Goal: Download file/media

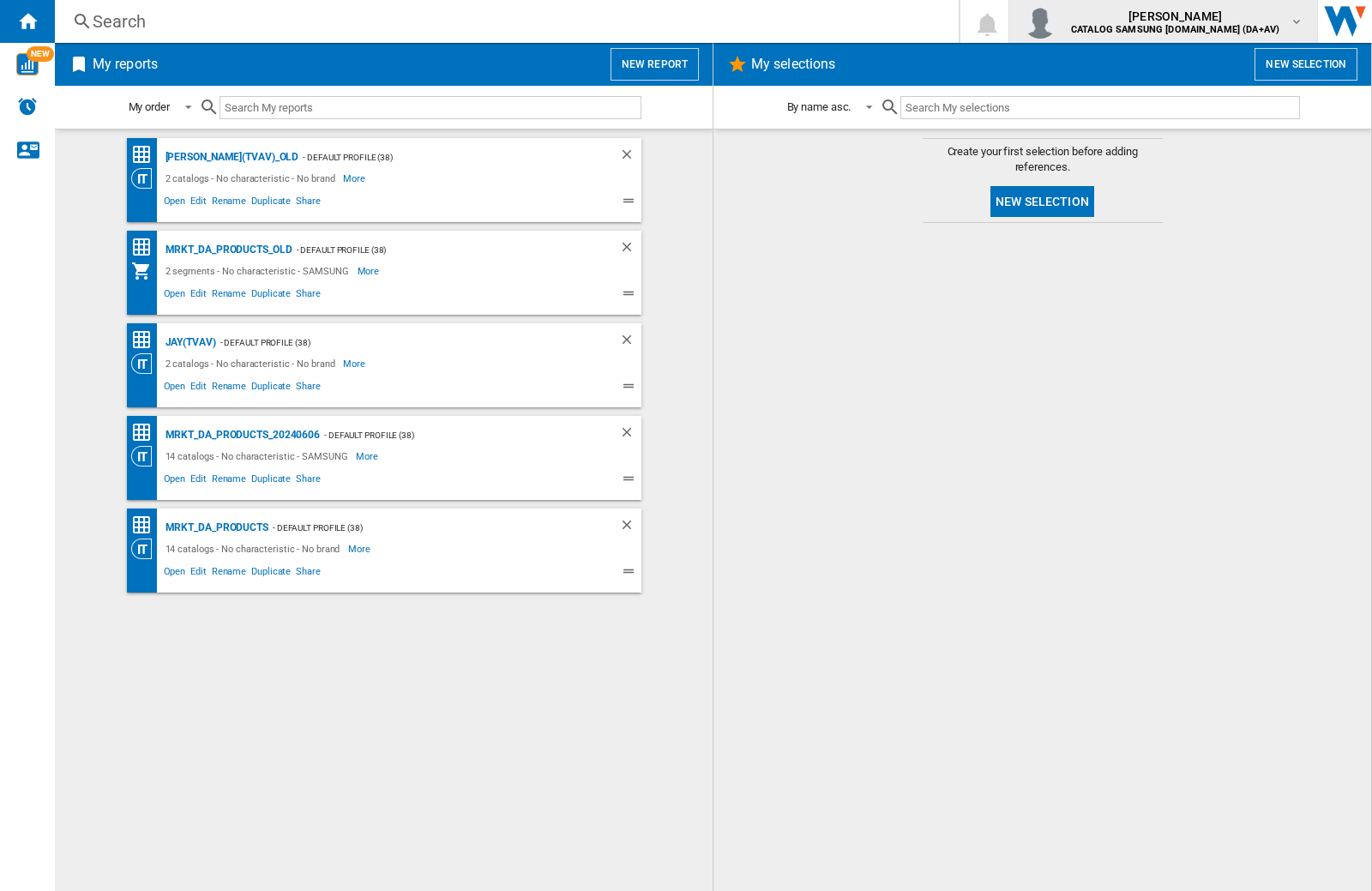
click at [1057, 21] on img "button" at bounding box center [1040, 21] width 35 height 35
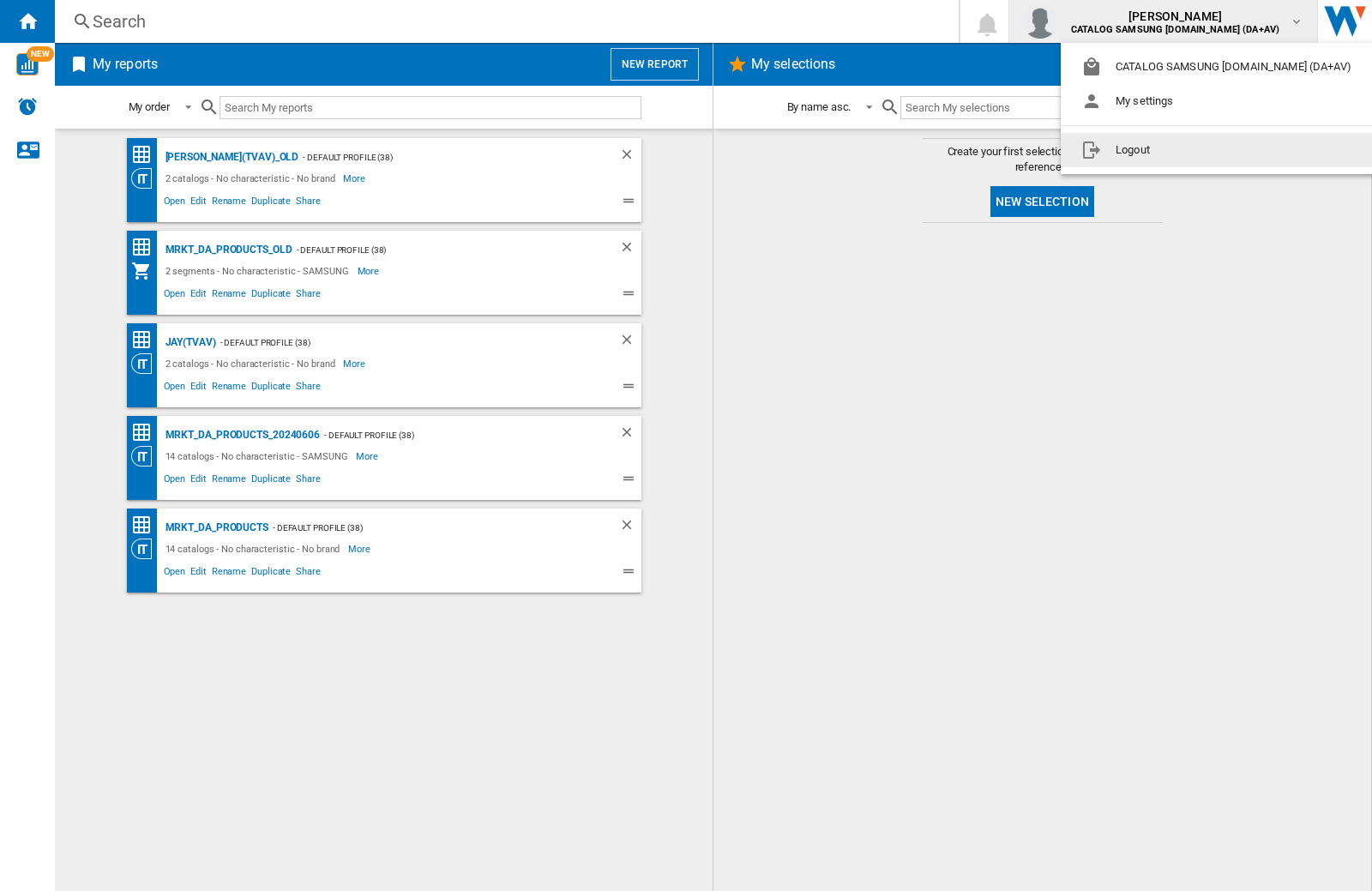
click at [1193, 150] on button "Logout" at bounding box center [1220, 151] width 319 height 35
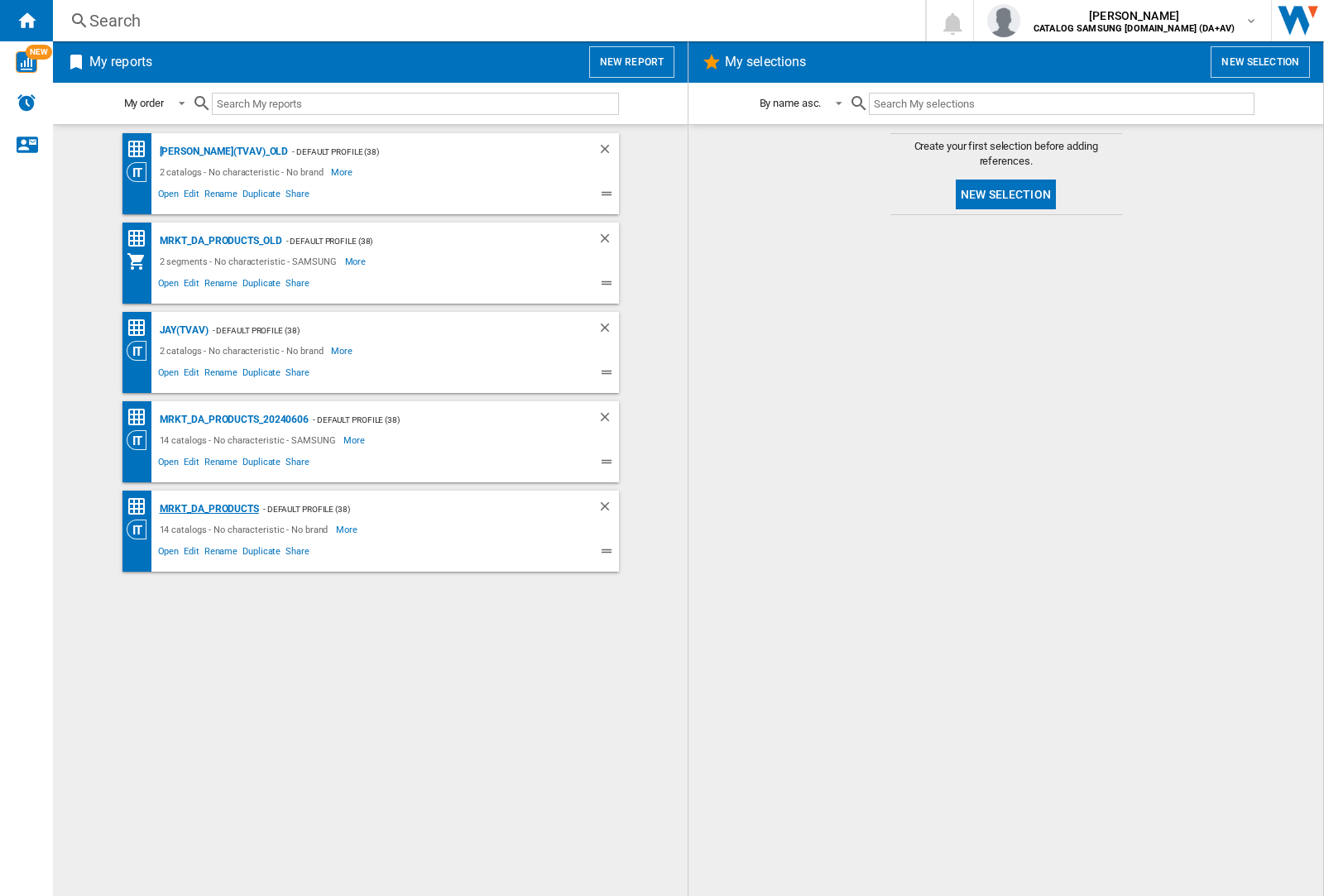
click at [208, 509] on div "MRKT_DA_PRODUCTS" at bounding box center [207, 509] width 104 height 20
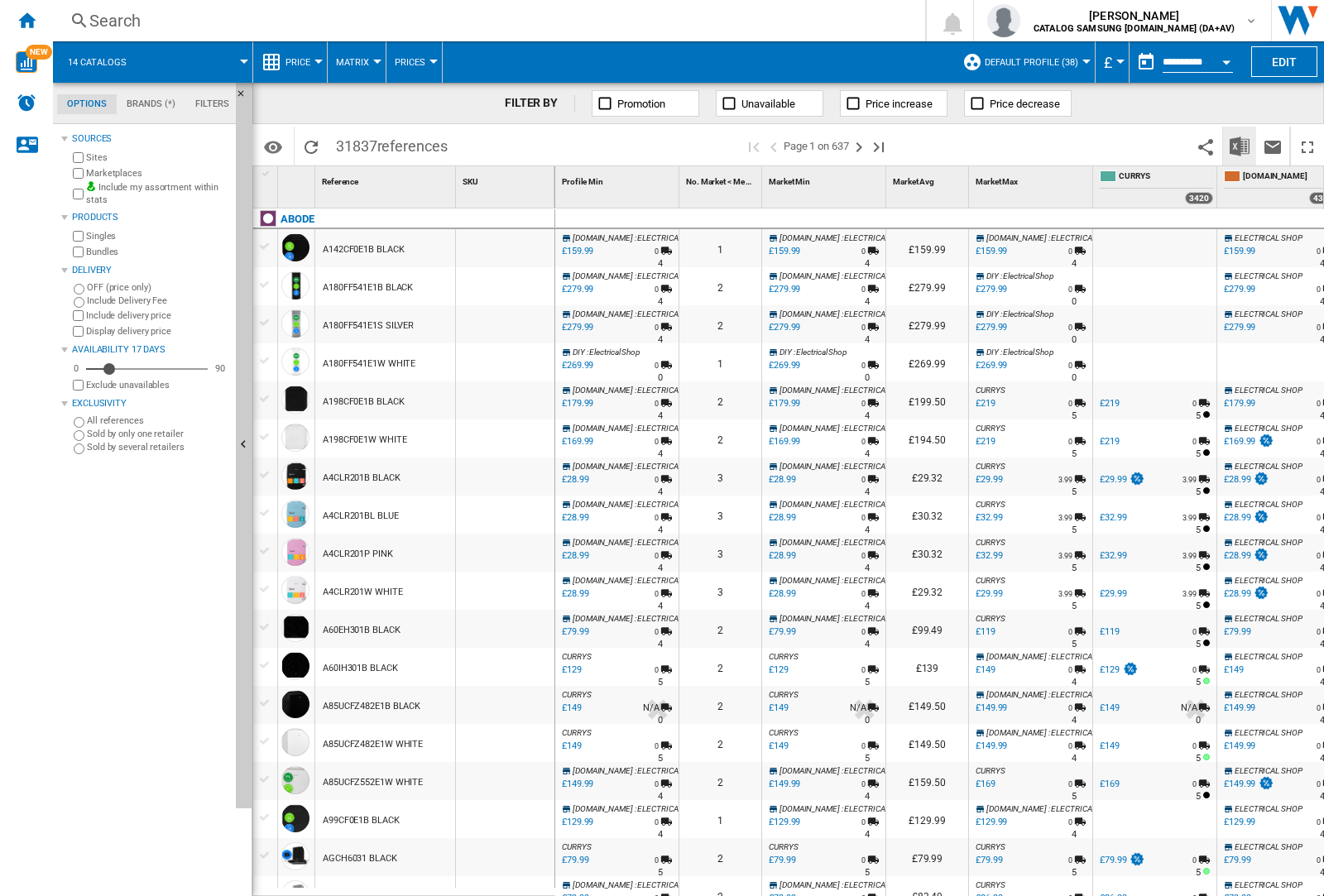
click at [1239, 144] on img "Download in Excel" at bounding box center [1239, 145] width 19 height 19
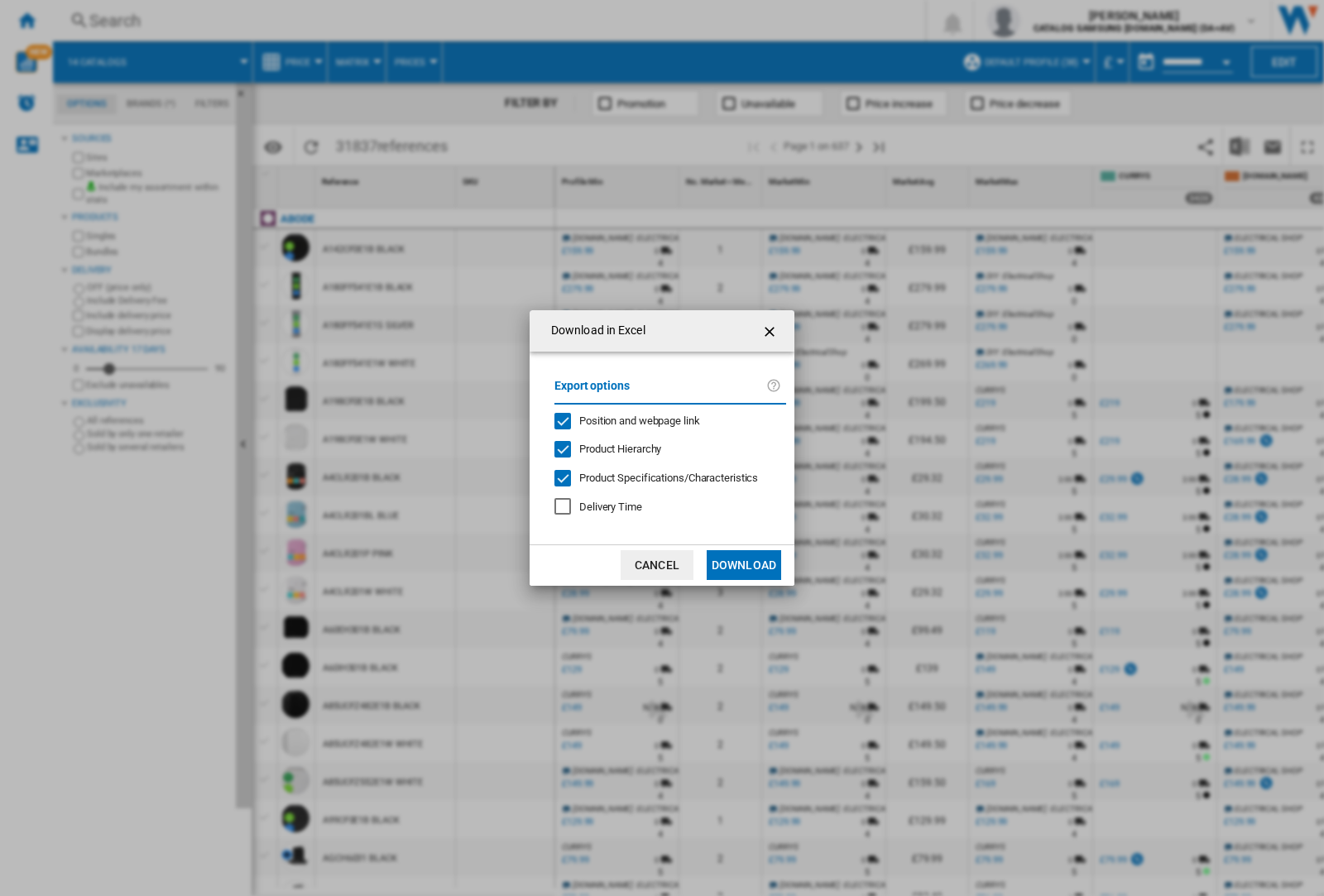
click at [629, 420] on span "Position and webpage link" at bounding box center [640, 420] width 121 height 12
click at [744, 566] on button "Download" at bounding box center [743, 565] width 74 height 30
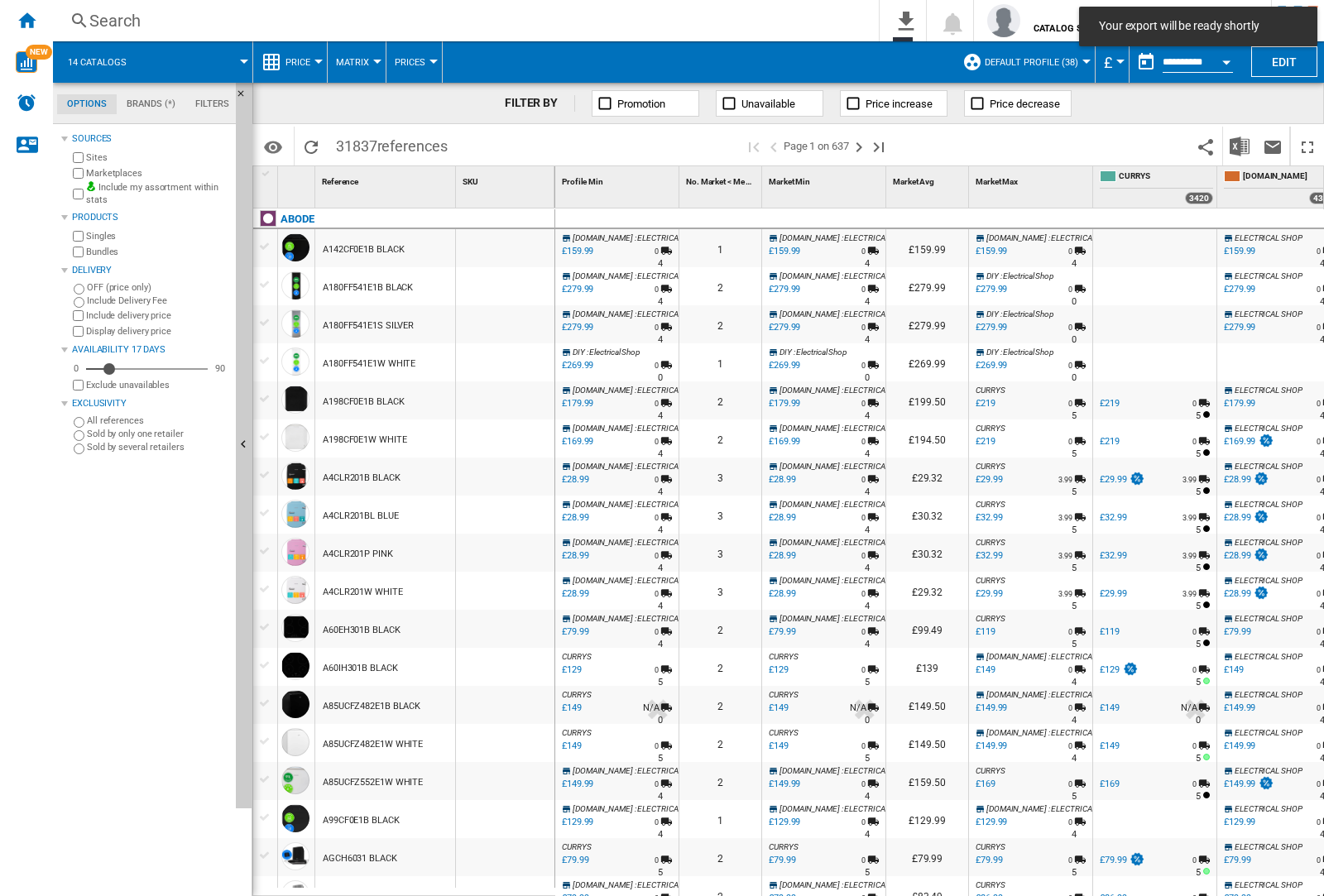
click at [516, 283] on div at bounding box center [506, 286] width 98 height 38
